Goal: Check status

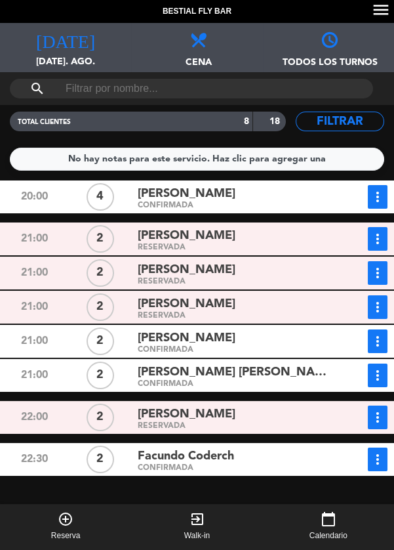
click at [256, 240] on div "[PERSON_NAME]" at bounding box center [232, 236] width 189 height 18
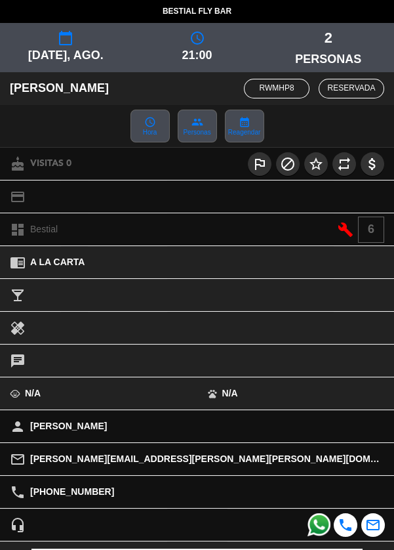
scroll to position [119, 0]
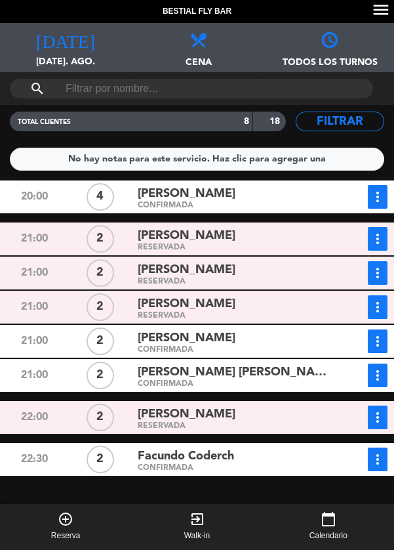
click at [270, 277] on div "[PERSON_NAME]" at bounding box center [232, 270] width 189 height 18
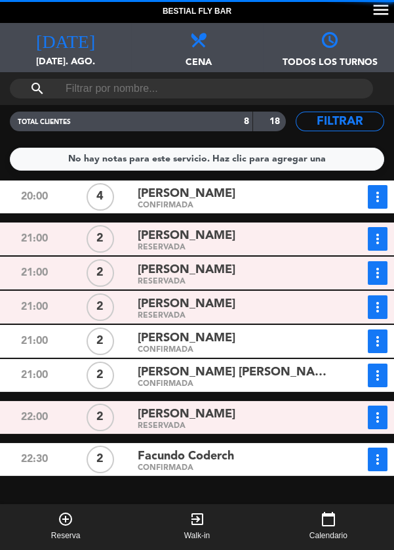
click at [292, 304] on div "[PERSON_NAME]" at bounding box center [232, 304] width 189 height 18
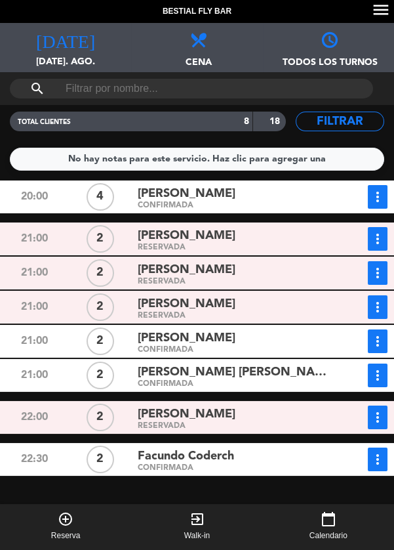
click at [282, 344] on div "[PERSON_NAME]" at bounding box center [232, 338] width 189 height 18
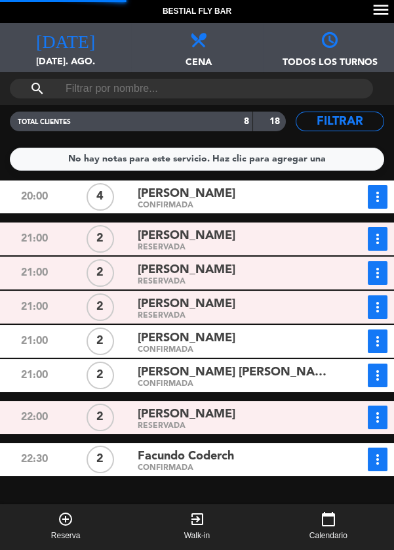
click at [313, 376] on div "[PERSON_NAME] [PERSON_NAME]" at bounding box center [232, 372] width 189 height 18
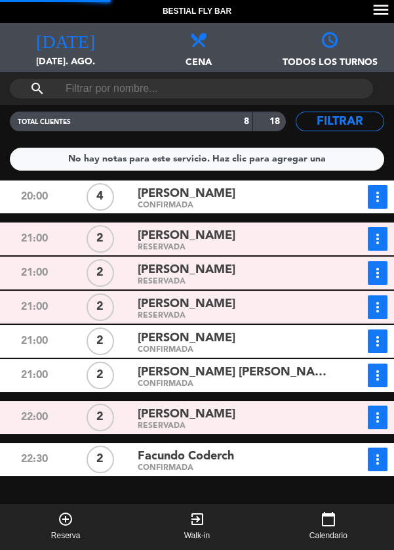
click at [289, 426] on div "RESERVADA" at bounding box center [232, 426] width 189 height 6
